Goal: Navigation & Orientation: Find specific page/section

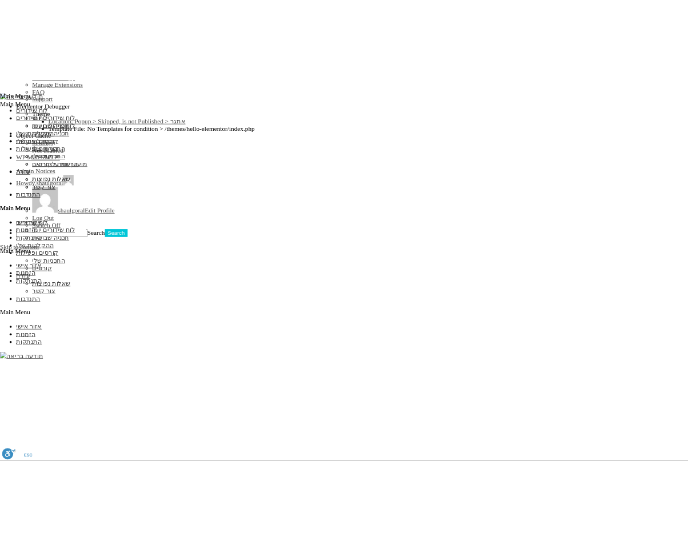
scroll to position [848, 0]
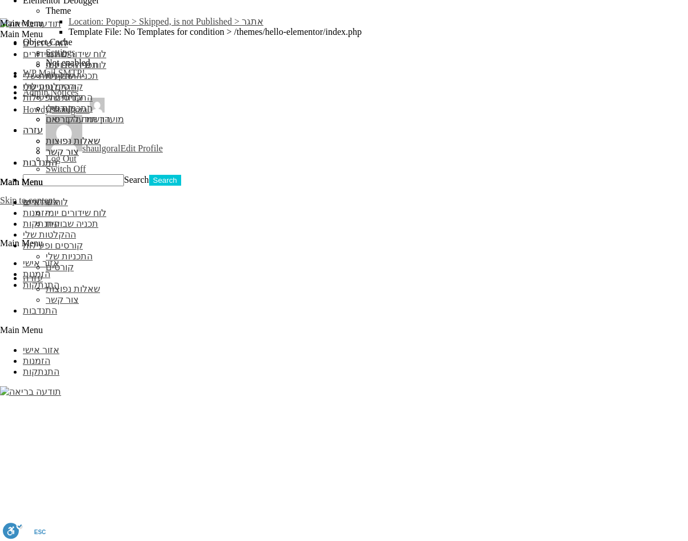
scroll to position [939, 0]
